Goal: Task Accomplishment & Management: Use online tool/utility

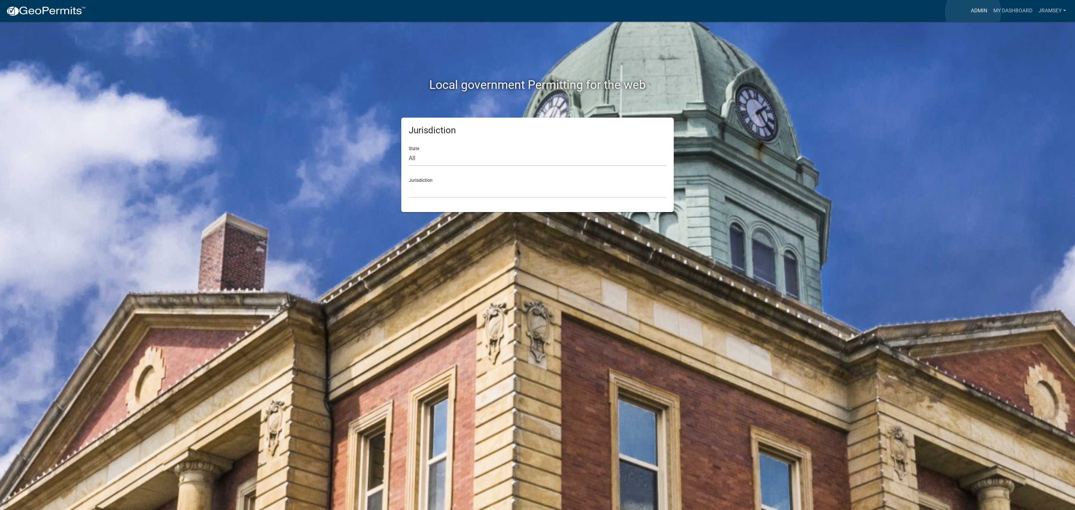
click at [974, 13] on link "Admin" at bounding box center [979, 11] width 22 height 14
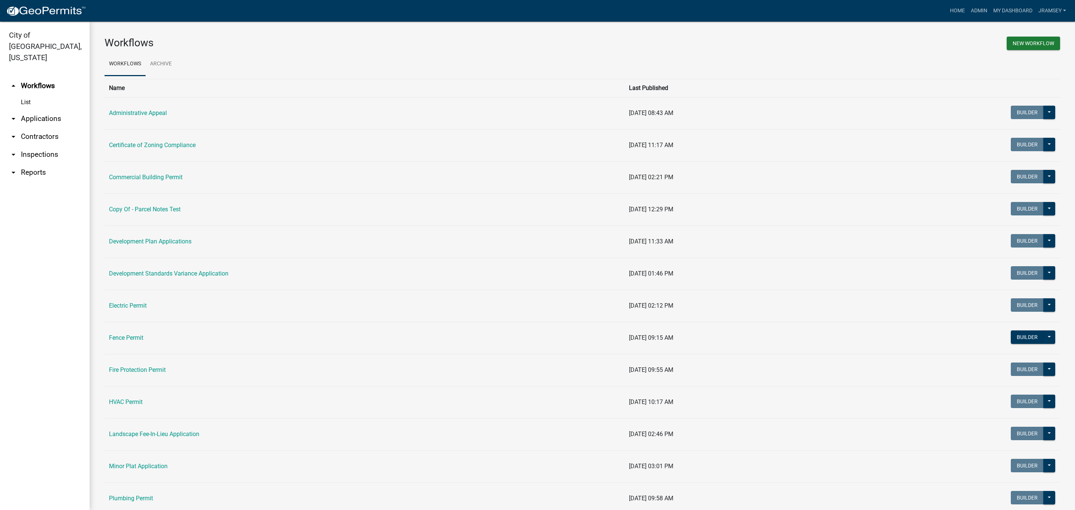
click at [31, 147] on link "arrow_drop_down Inspections" at bounding box center [45, 155] width 90 height 18
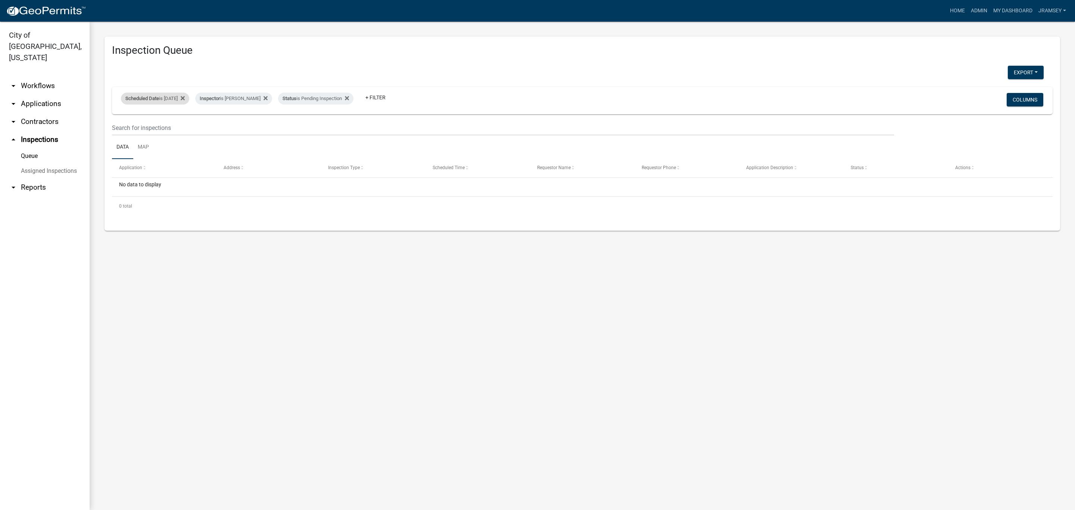
click at [183, 96] on div "Scheduled Date is [DATE]" at bounding box center [155, 99] width 68 height 12
click at [184, 123] on input "[DATE]" at bounding box center [162, 126] width 52 height 15
type input "[DATE]"
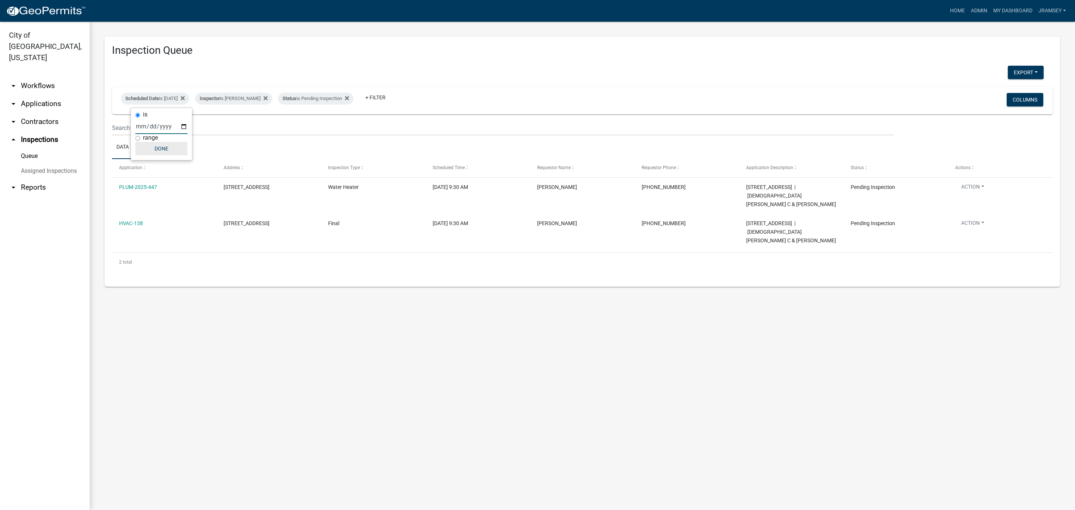
click at [164, 143] on button "Done" at bounding box center [162, 148] width 52 height 13
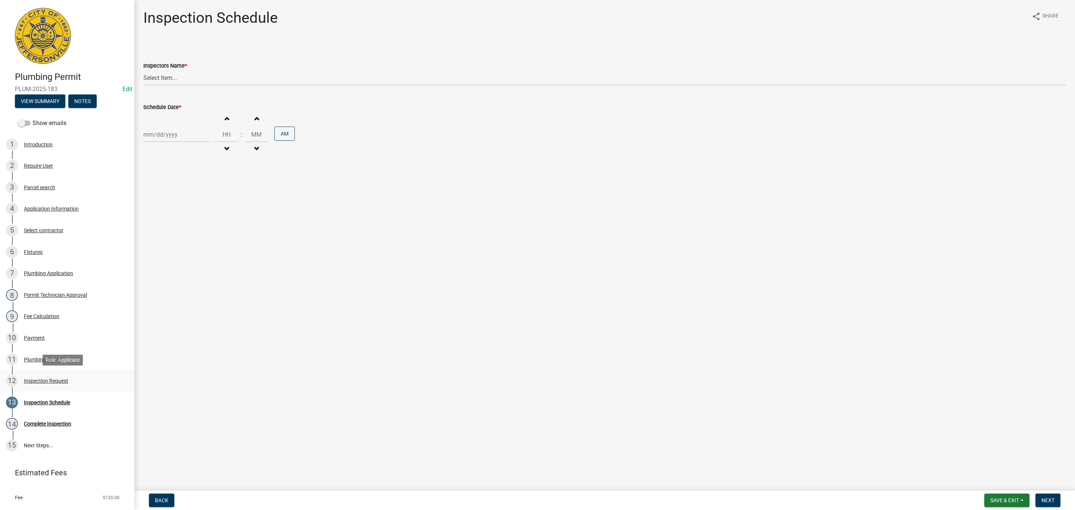
click at [58, 378] on div "Inspection Request" at bounding box center [46, 380] width 44 height 5
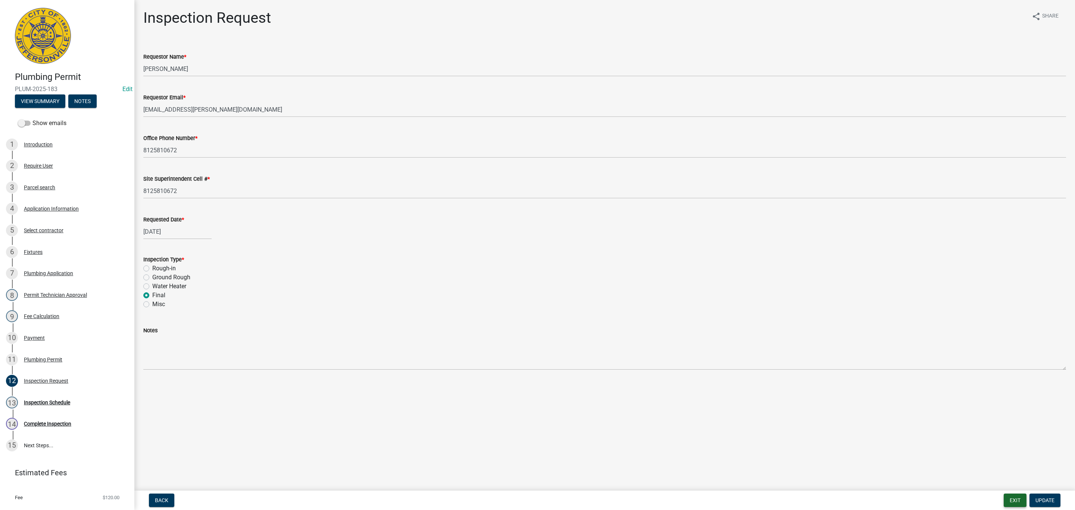
click at [1013, 499] on button "Exit" at bounding box center [1015, 499] width 23 height 13
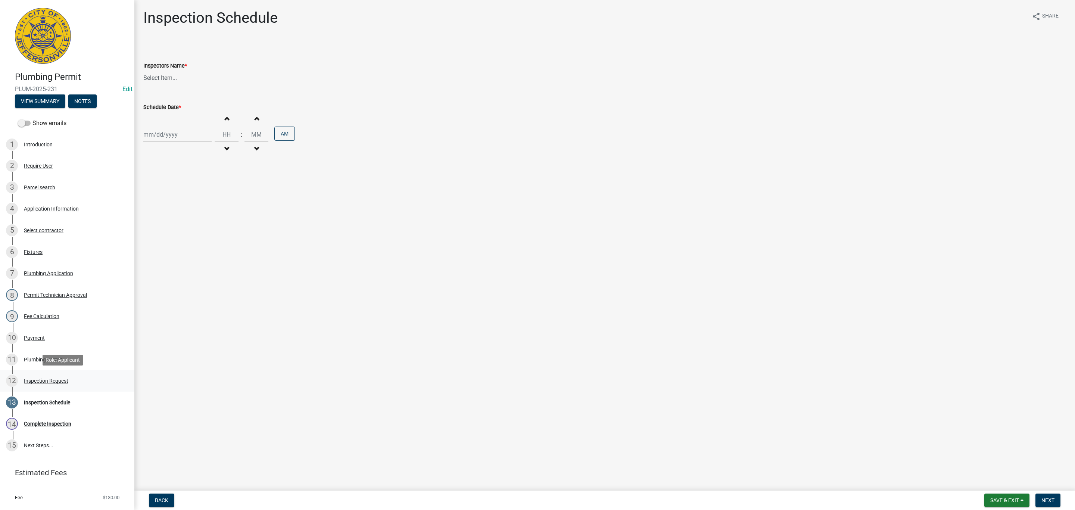
click at [41, 378] on div "Inspection Request" at bounding box center [46, 380] width 44 height 5
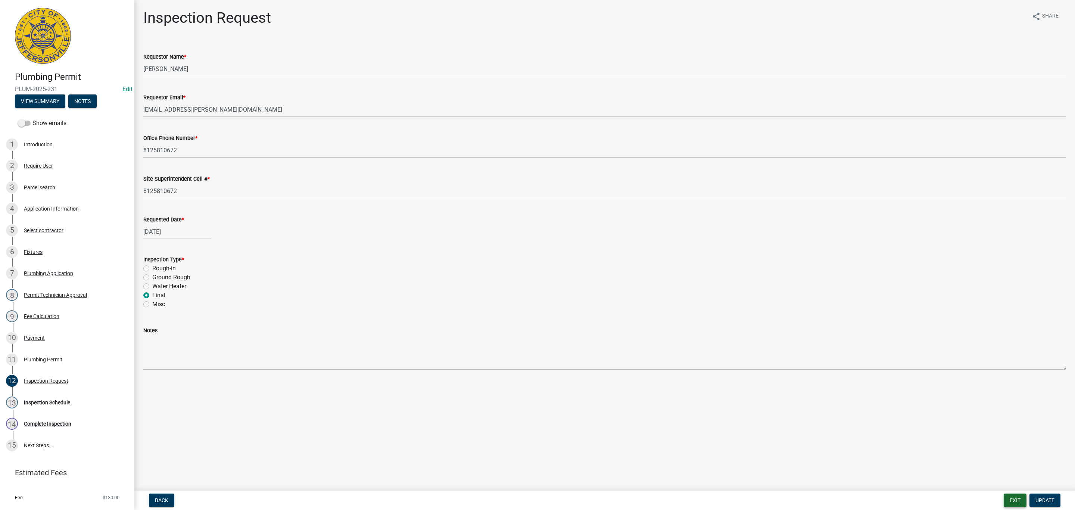
click at [1016, 498] on button "Exit" at bounding box center [1015, 499] width 23 height 13
